Goal: Find specific fact: Find specific fact

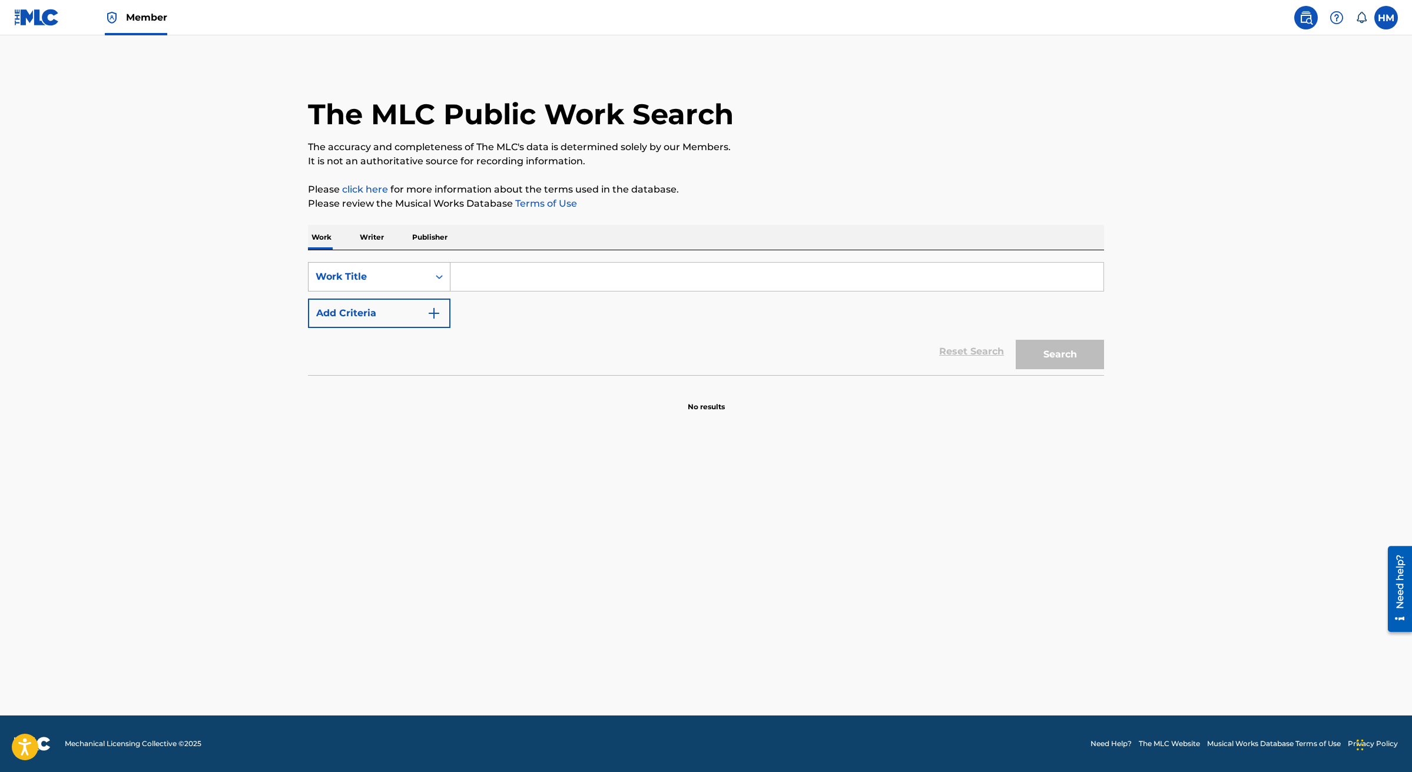
click at [409, 285] on div "Work Title" at bounding box center [369, 277] width 120 height 22
click at [400, 309] on div "MLC Song Code" at bounding box center [379, 306] width 141 height 29
click at [505, 279] on input "Search Form" at bounding box center [777, 277] width 653 height 28
paste input "CB01GN"
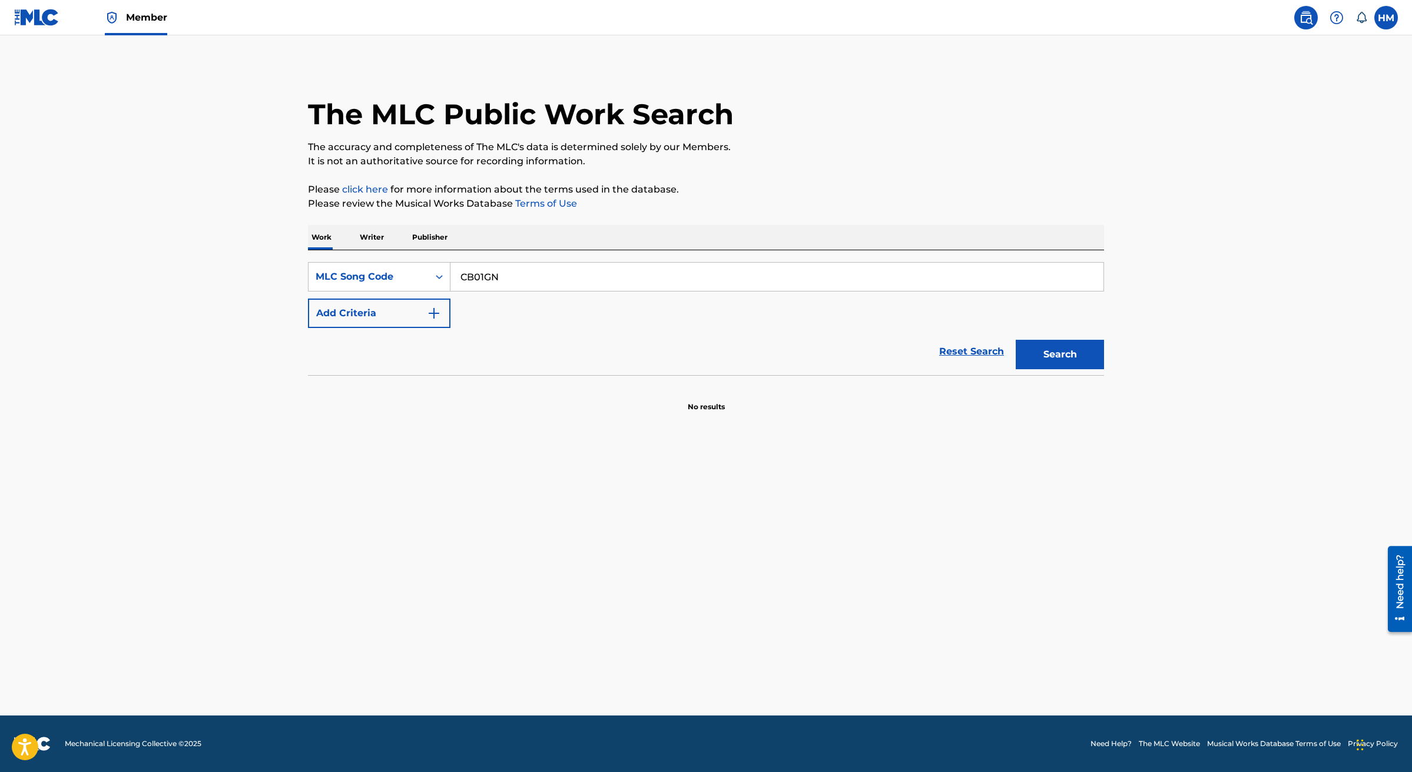
type input "CB01GN"
click at [1061, 355] on button "Search" at bounding box center [1060, 354] width 88 height 29
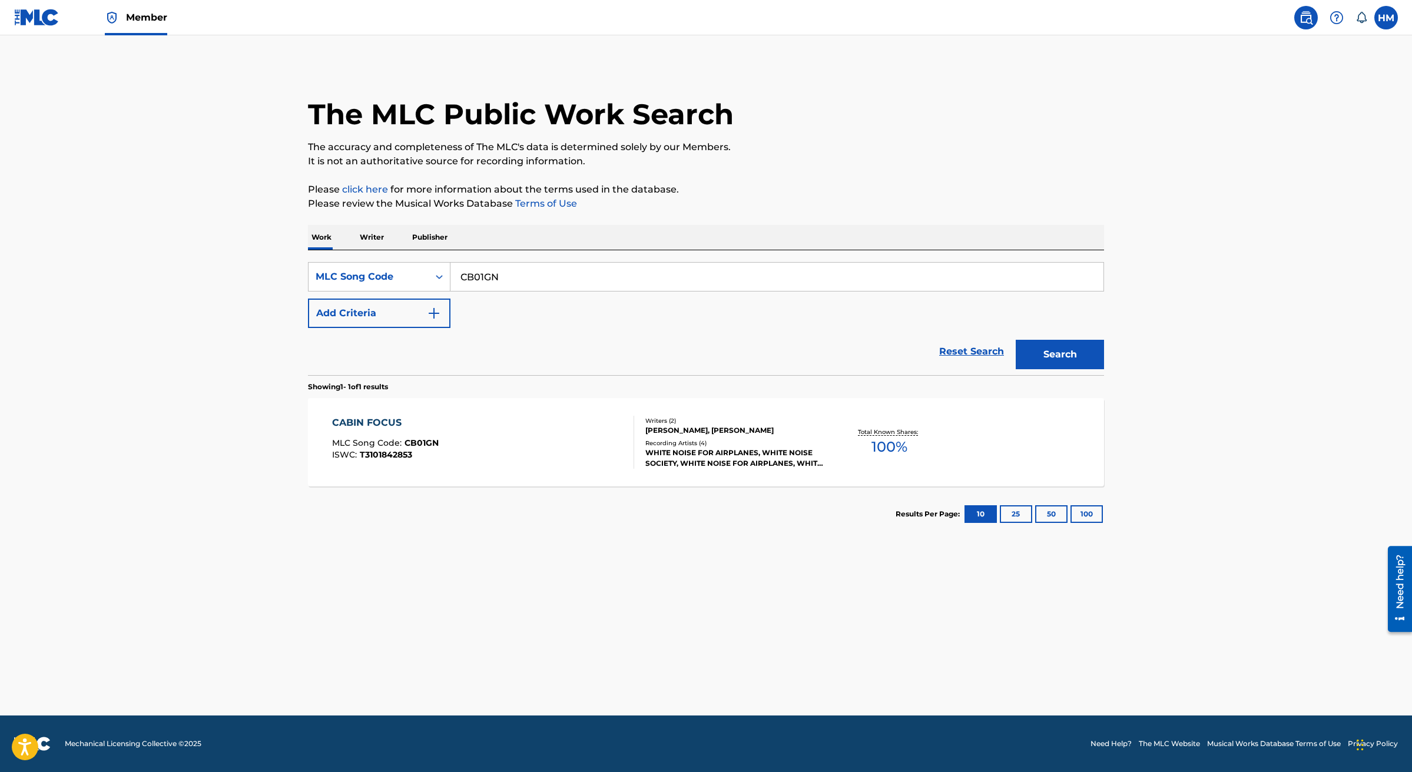
click at [390, 420] on div "CABIN FOCUS" at bounding box center [385, 423] width 107 height 14
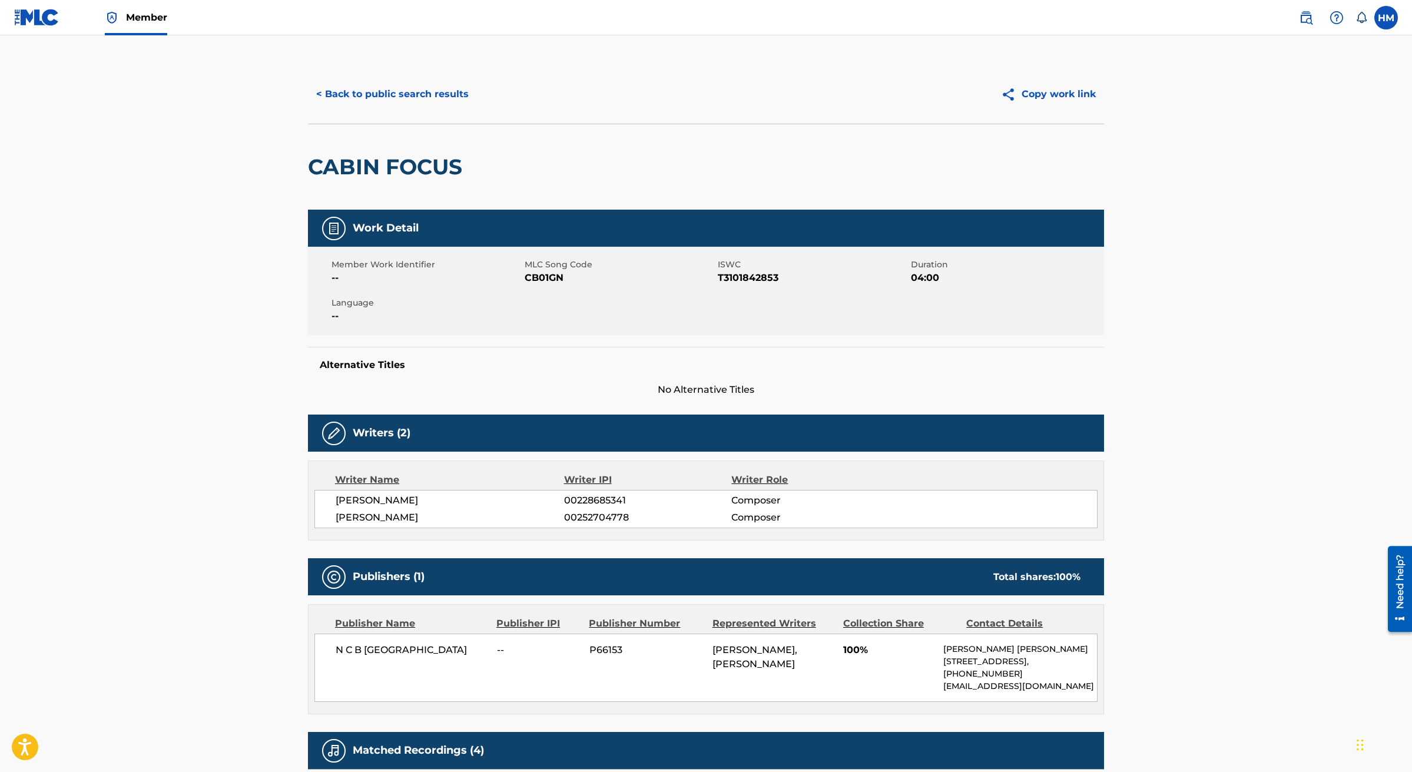
drag, startPoint x: 438, startPoint y: 498, endPoint x: 374, endPoint y: 498, distance: 64.2
click at [374, 498] on span "[PERSON_NAME]" at bounding box center [450, 501] width 229 height 14
copy span "GUREVITSCH"
click at [385, 83] on button "< Back to public search results" at bounding box center [392, 94] width 169 height 29
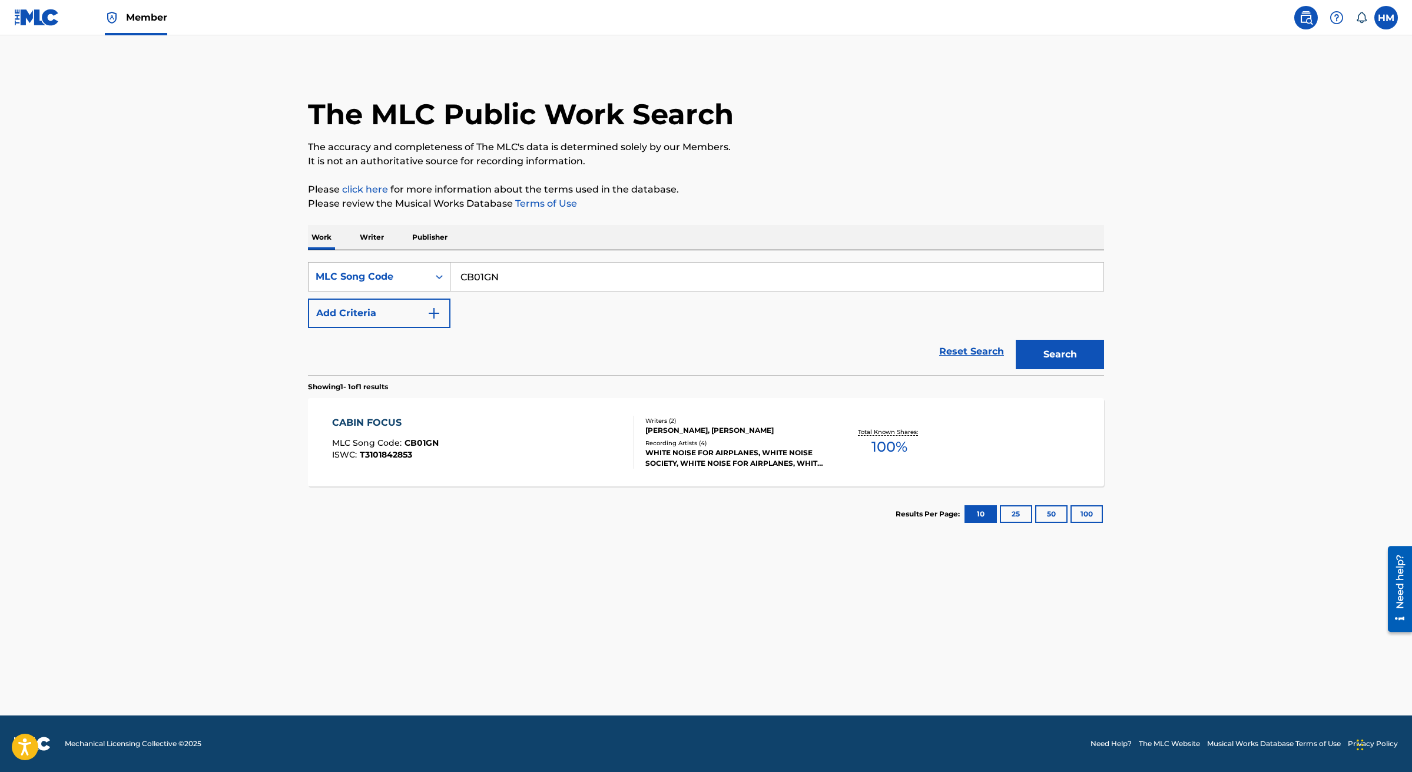
click at [410, 285] on div "MLC Song Code" at bounding box center [369, 277] width 120 height 22
click at [378, 317] on div "Work Title" at bounding box center [379, 306] width 141 height 29
click at [512, 263] on input "Search Form" at bounding box center [777, 277] width 653 height 28
paste input "GUREVITSCH"
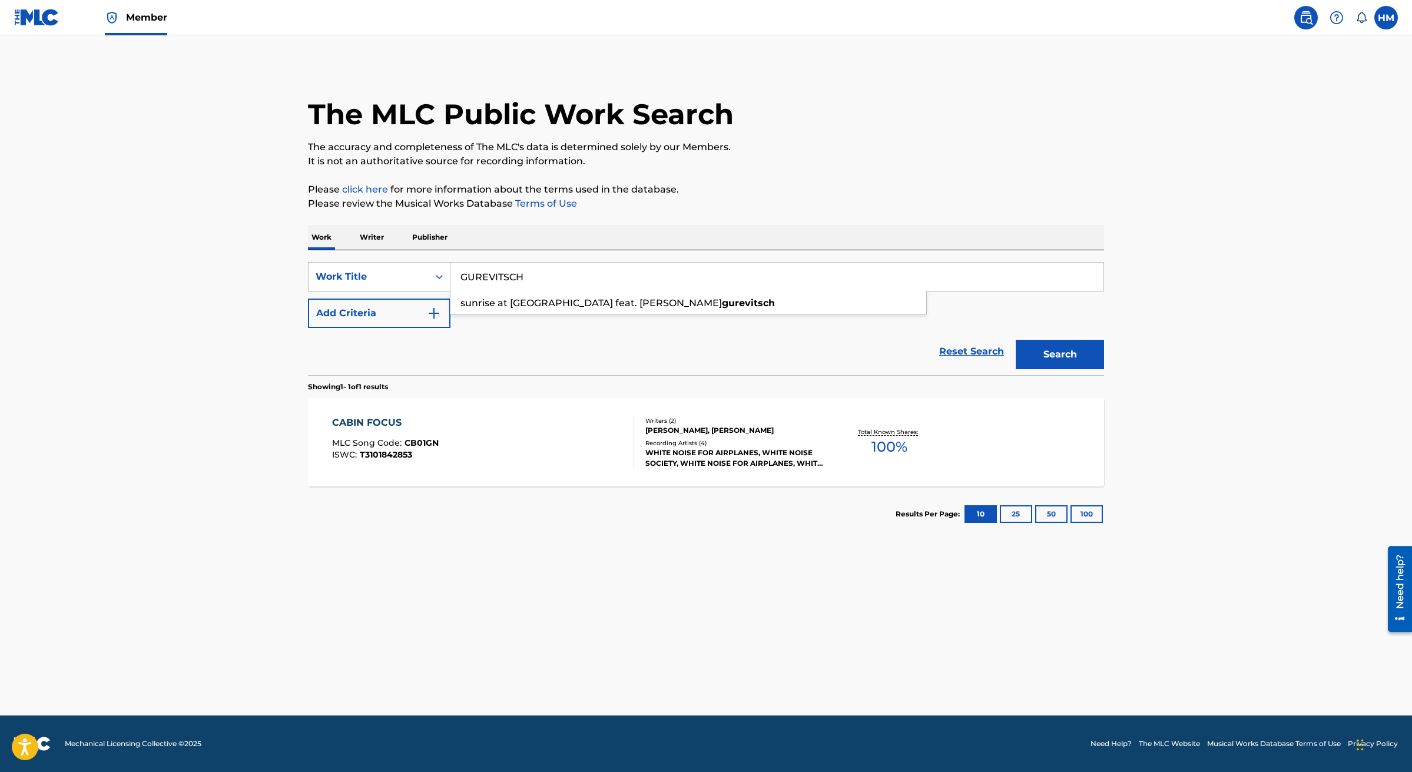
type input "GUREVITSCH"
click at [378, 328] on div "Reset Search Search" at bounding box center [706, 351] width 796 height 47
click at [392, 315] on button "Add Criteria" at bounding box center [379, 313] width 143 height 29
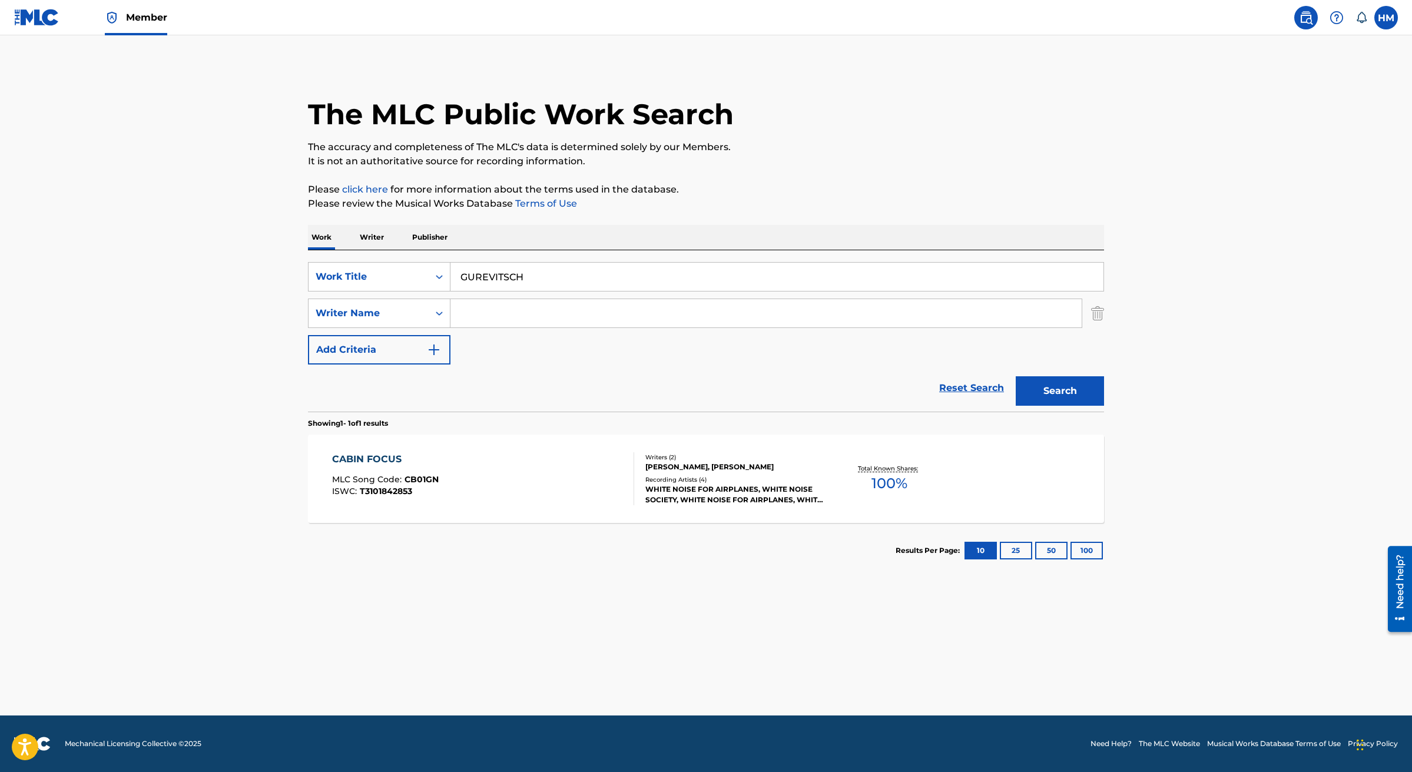
click at [488, 305] on input "Search Form" at bounding box center [766, 313] width 631 height 28
paste input "GUREVITSCH"
type input "GUREVITSCH"
click at [508, 277] on input "GUREVITSCH" at bounding box center [777, 277] width 653 height 28
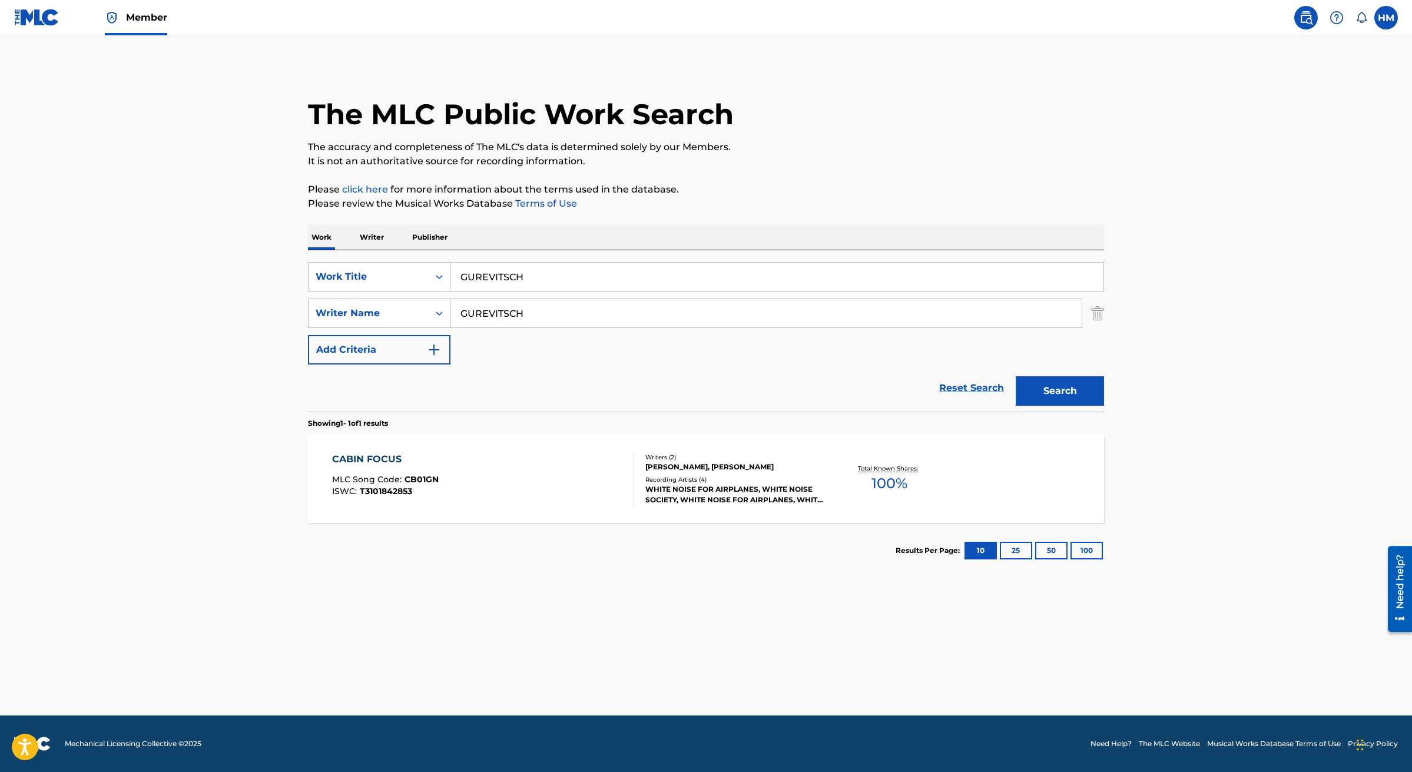
click at [508, 277] on input "GUREVITSCH" at bounding box center [777, 277] width 653 height 28
type input "CABIN FOCUS"
click at [1041, 392] on button "Search" at bounding box center [1060, 390] width 88 height 29
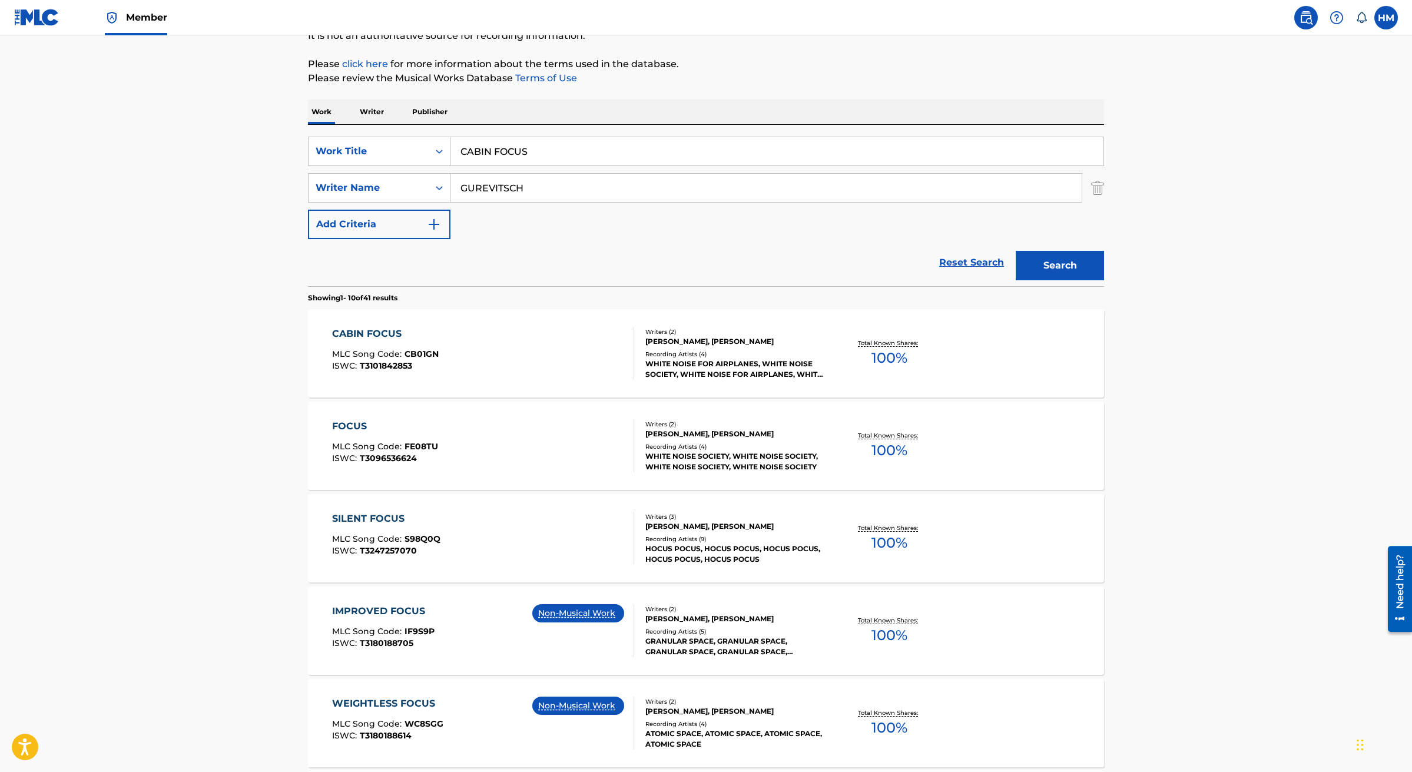
scroll to position [134, 0]
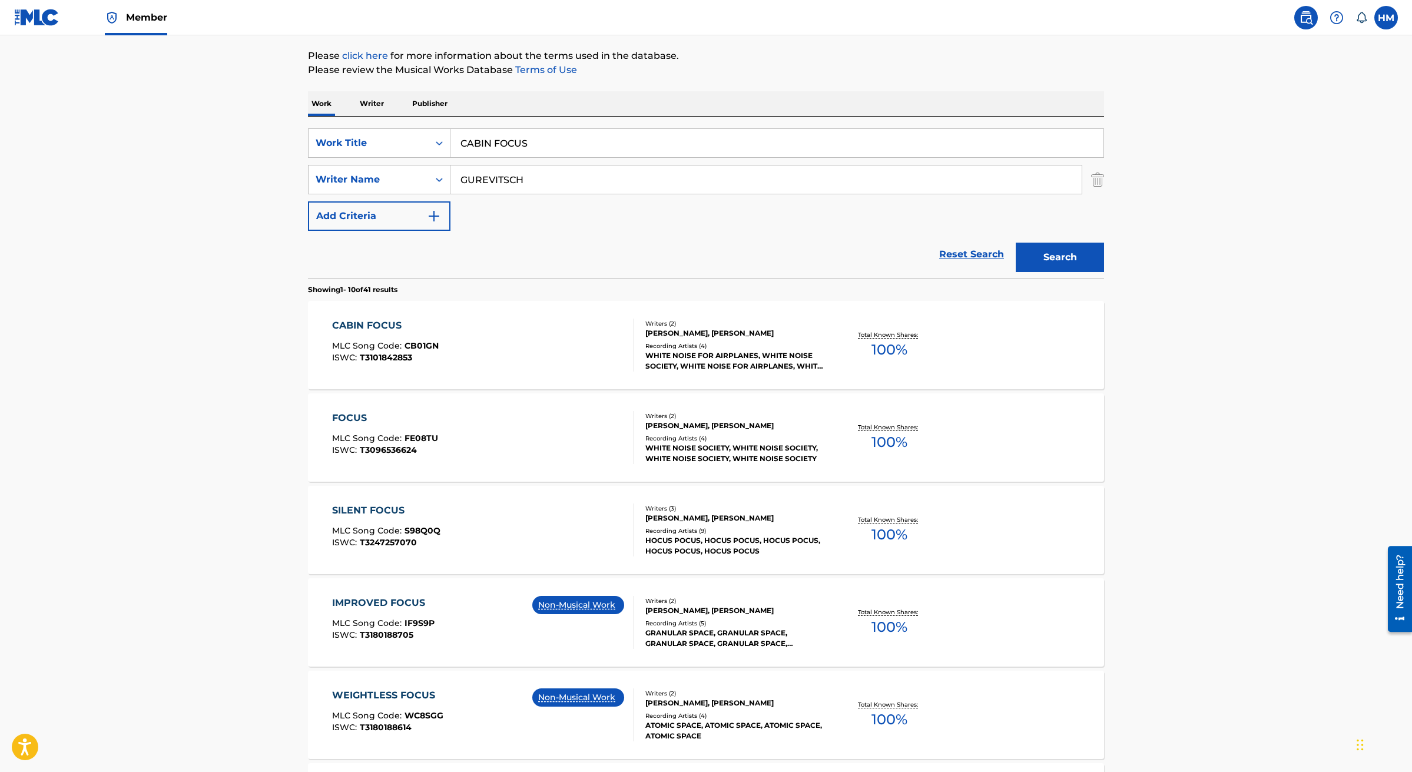
click at [449, 336] on div "CABIN FOCUS MLC Song Code : CB01GN ISWC : T3101842853" at bounding box center [483, 345] width 303 height 53
